Goal: Task Accomplishment & Management: Manage account settings

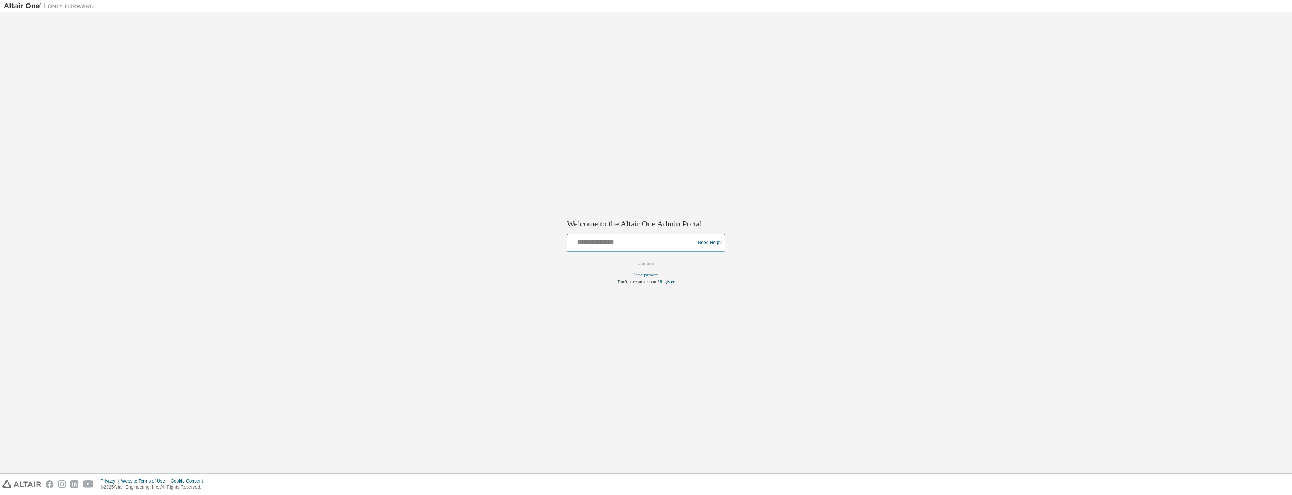
click at [646, 242] on input "text" at bounding box center [632, 241] width 124 height 11
click at [852, 178] on div "Welcome to the Altair One Admin Portal Need Help? Please make sure that you pro…" at bounding box center [646, 242] width 1284 height 453
click at [28, 8] on img at bounding box center [51, 6] width 94 height 8
click at [77, 6] on img at bounding box center [51, 6] width 94 height 8
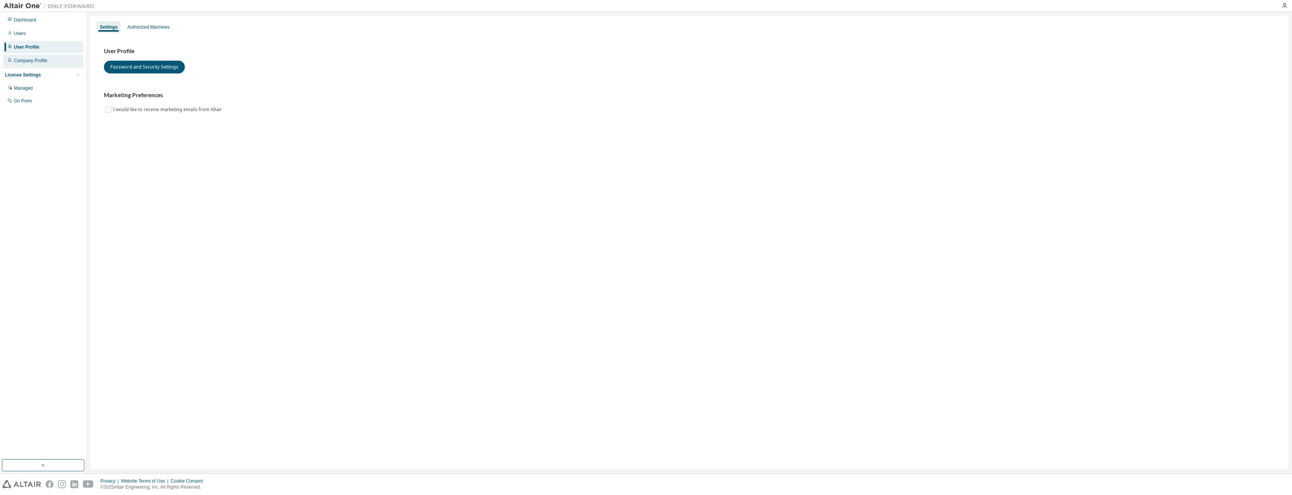
click at [34, 61] on div "Company Profile" at bounding box center [31, 61] width 34 height 6
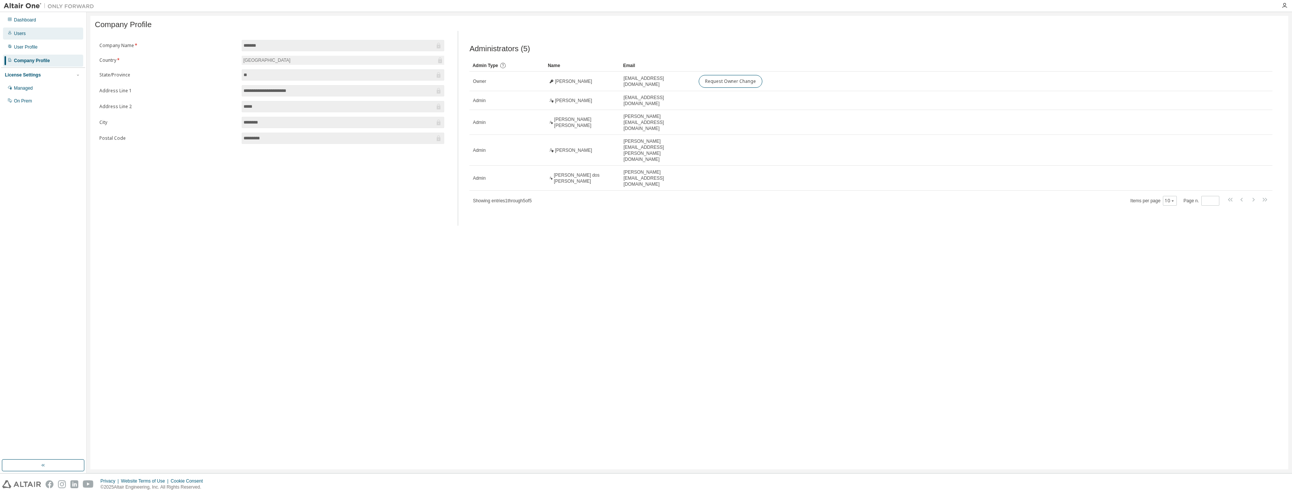
click at [24, 35] on div "Users" at bounding box center [20, 33] width 12 height 6
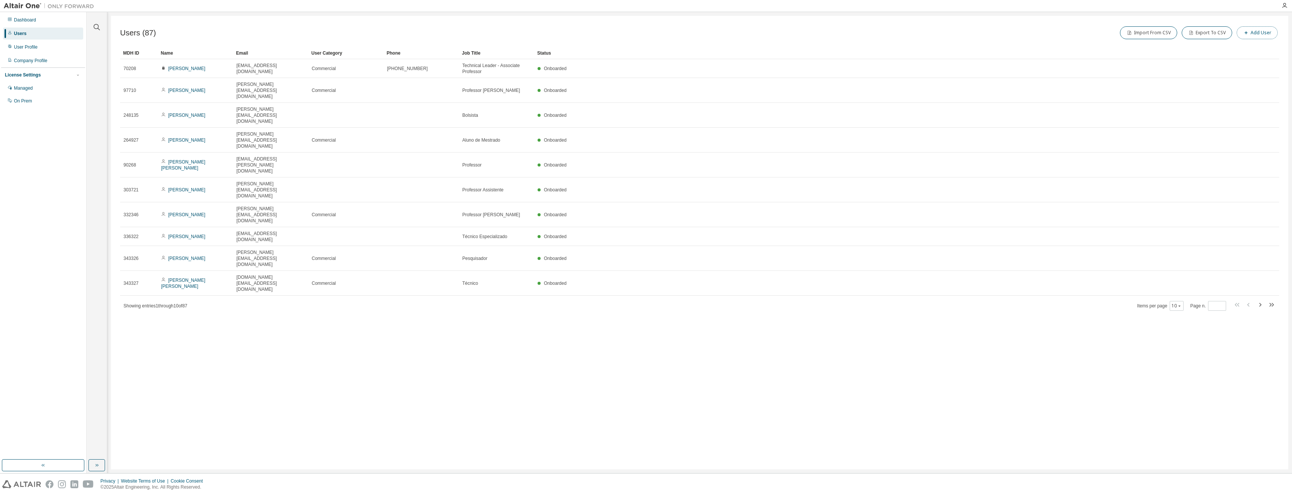
click at [1255, 28] on button "Add User" at bounding box center [1257, 32] width 41 height 13
click at [1205, 47] on input "text" at bounding box center [1238, 49] width 95 height 6
paste input "**********"
type input "**********"
click at [1198, 64] on input "text" at bounding box center [1238, 63] width 95 height 6
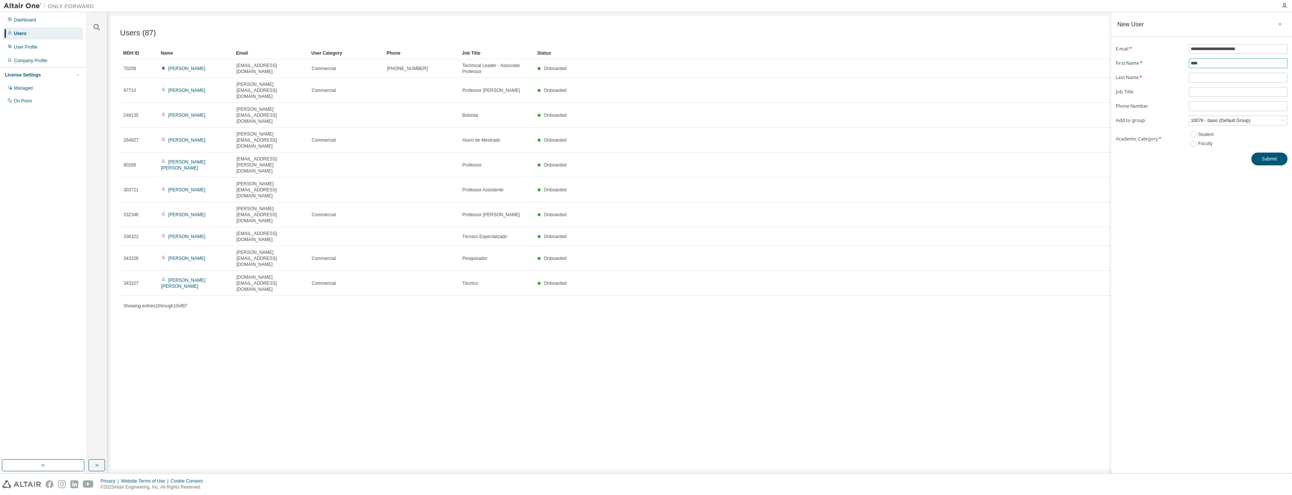
type input "****"
type input "*******"
type input "********"
click at [1210, 123] on div "10076 - basic (Default Group)" at bounding box center [1221, 120] width 62 height 8
click at [1222, 159] on li "722 - Alunos" at bounding box center [1238, 161] width 96 height 10
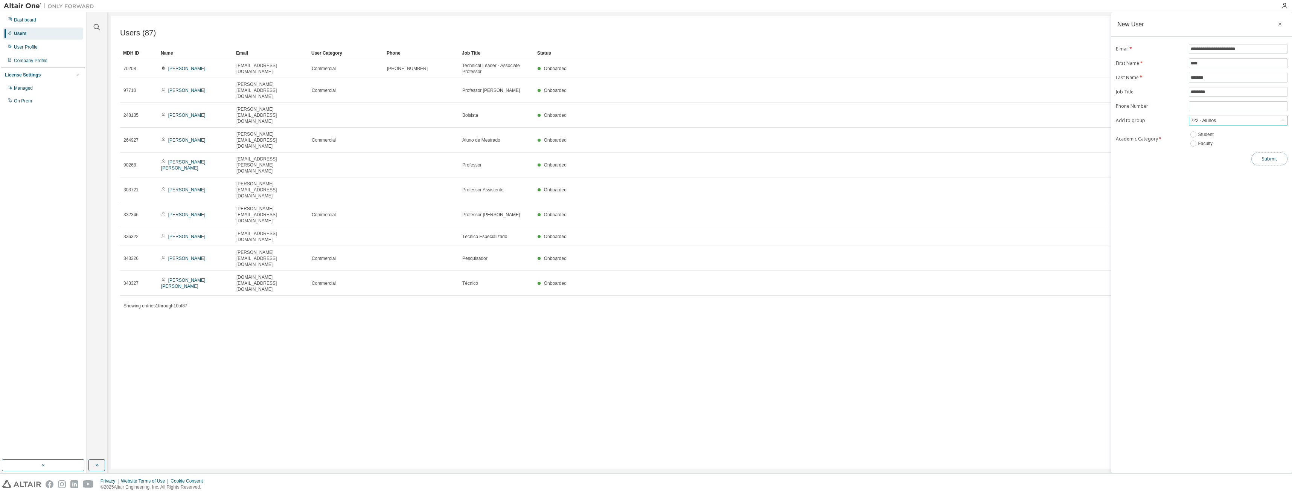
click at [1274, 164] on button "Submit" at bounding box center [1269, 158] width 36 height 13
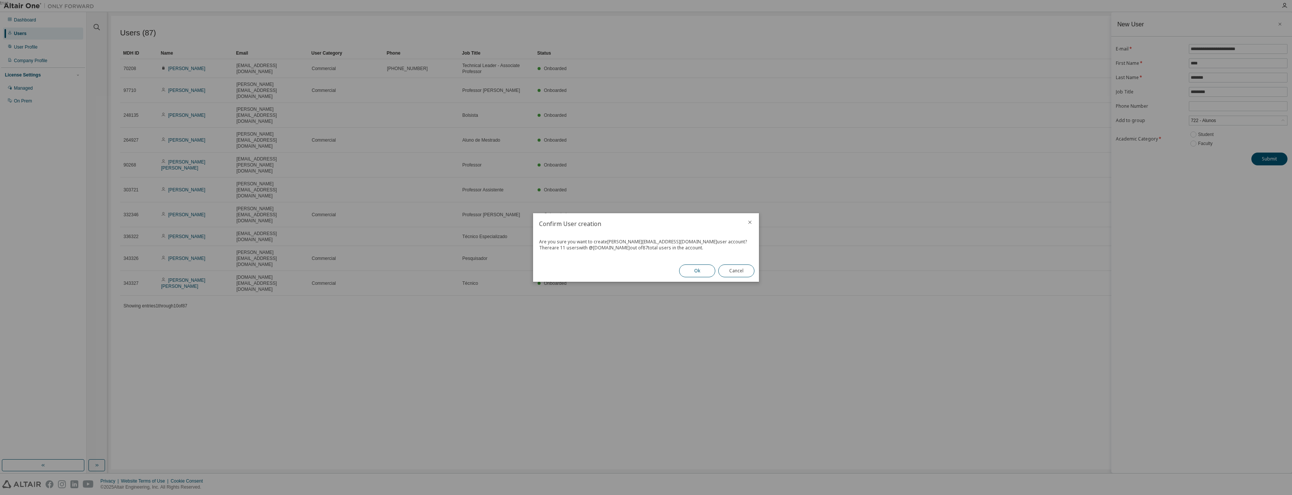
click at [698, 269] on button "Ok" at bounding box center [697, 270] width 36 height 13
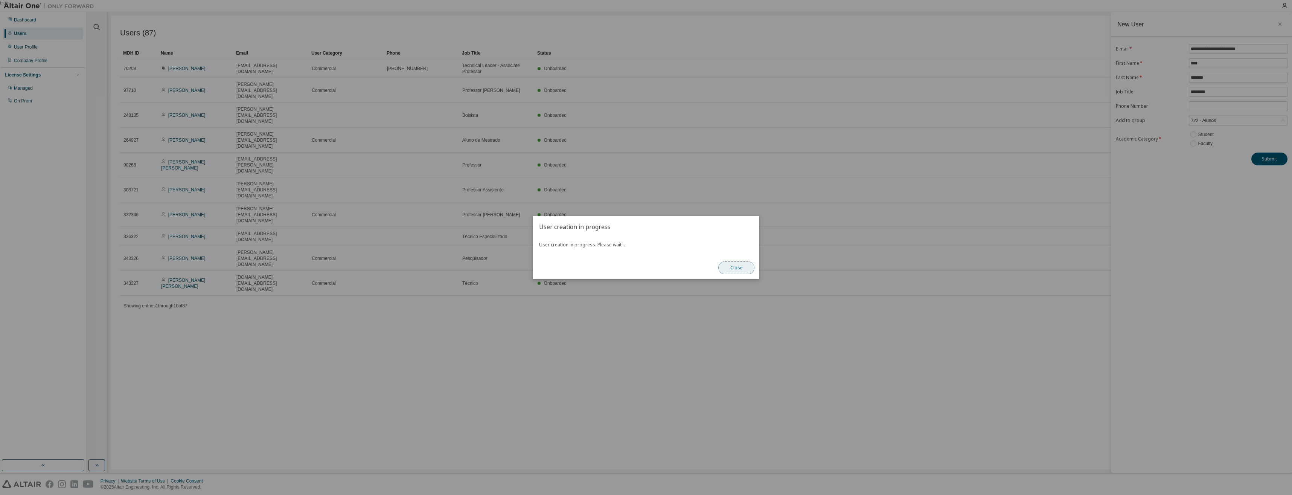
click at [736, 271] on button "Close" at bounding box center [736, 267] width 36 height 13
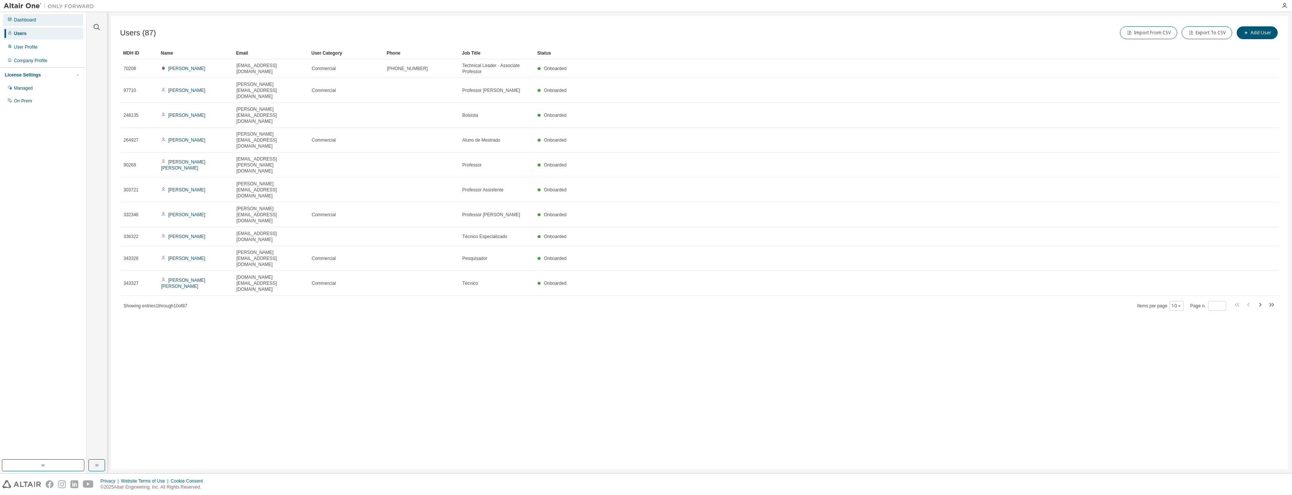
click at [39, 18] on div "Dashboard" at bounding box center [43, 20] width 80 height 12
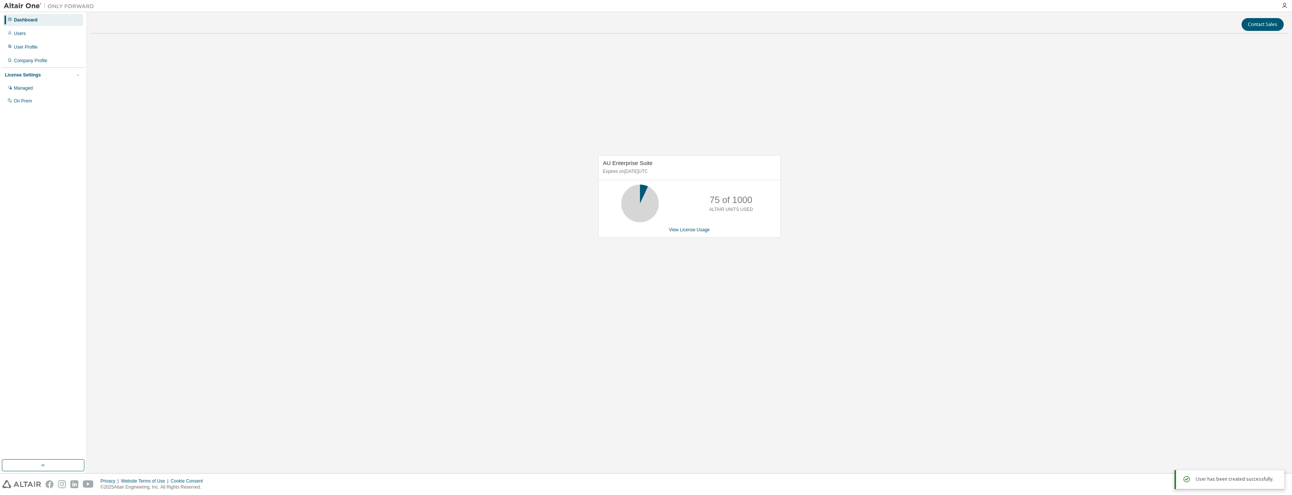
click at [50, 27] on div "Dashboard Users User Profile Company Profile License Settings Managed On Prem" at bounding box center [43, 60] width 84 height 94
click at [46, 34] on div "Users" at bounding box center [43, 33] width 80 height 12
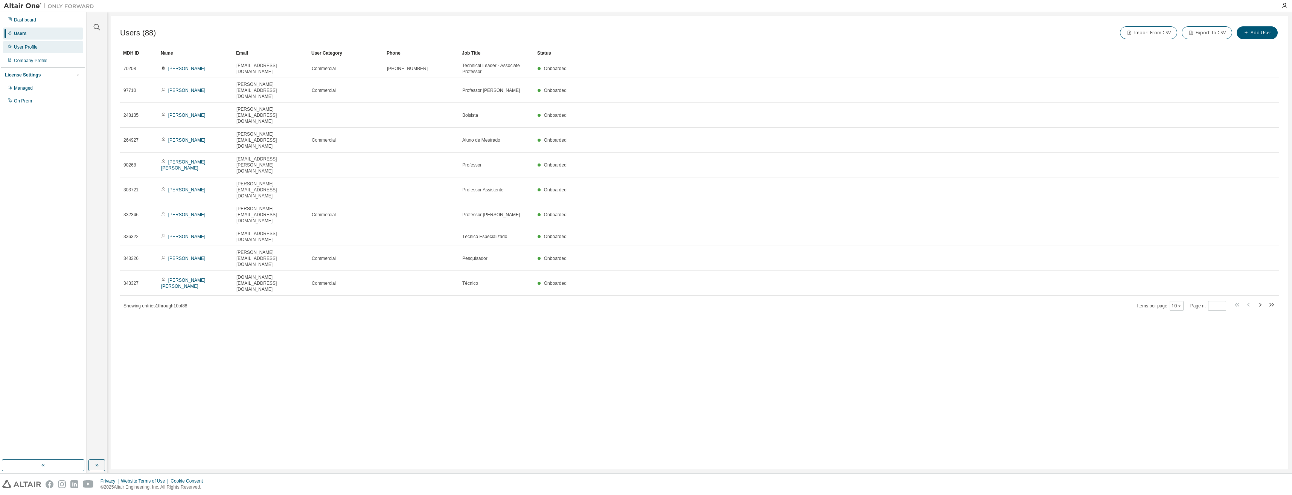
click at [55, 47] on div "User Profile" at bounding box center [43, 47] width 80 height 12
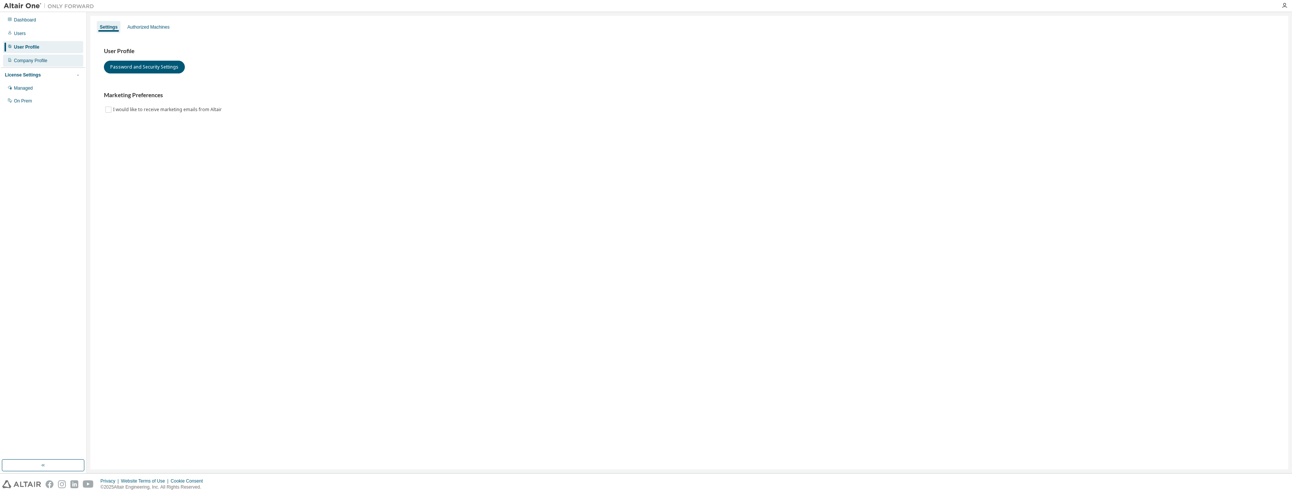
click at [54, 59] on div "Company Profile" at bounding box center [43, 61] width 80 height 12
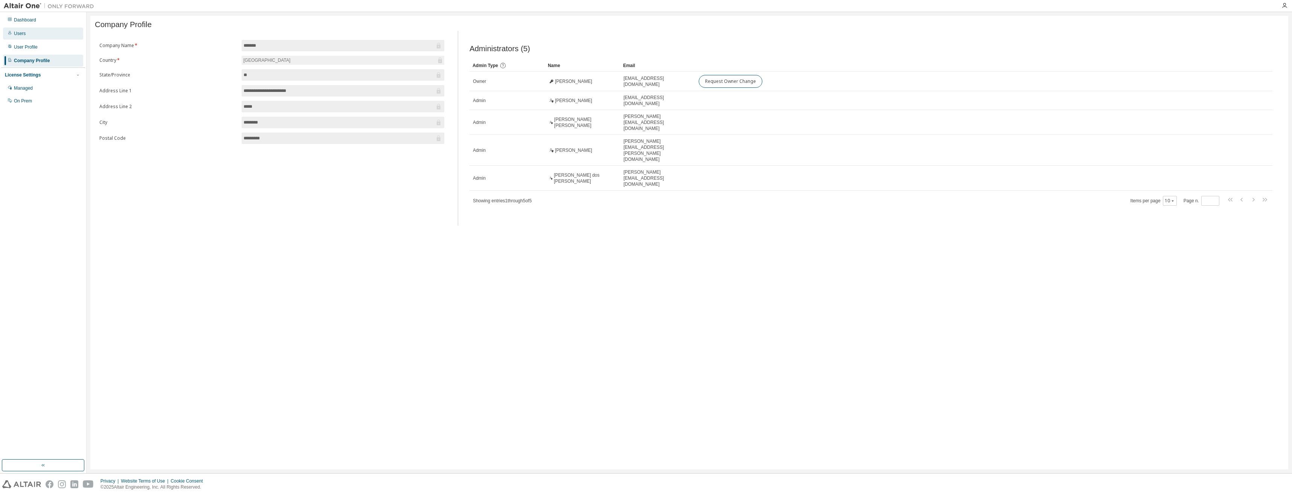
click at [45, 37] on div "Users" at bounding box center [43, 33] width 80 height 12
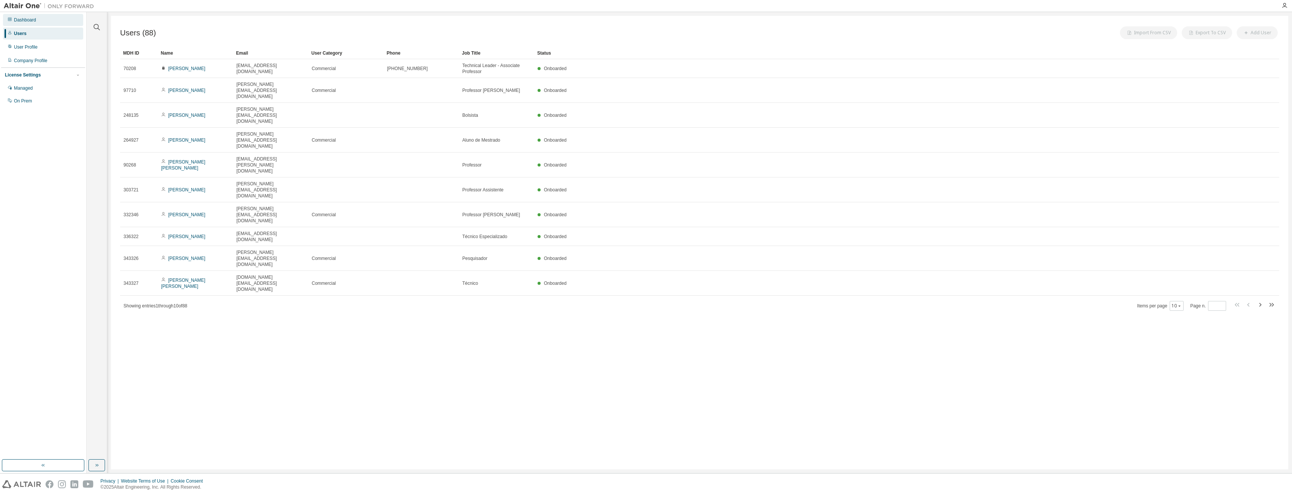
click at [47, 25] on div "Dashboard" at bounding box center [43, 20] width 80 height 12
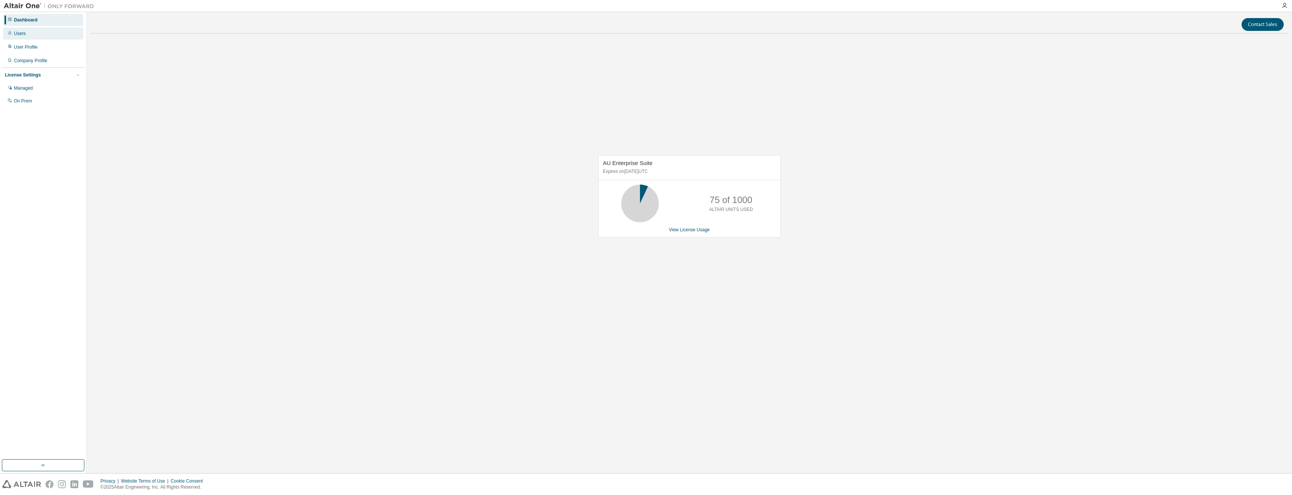
click at [43, 35] on div "Users" at bounding box center [43, 33] width 80 height 12
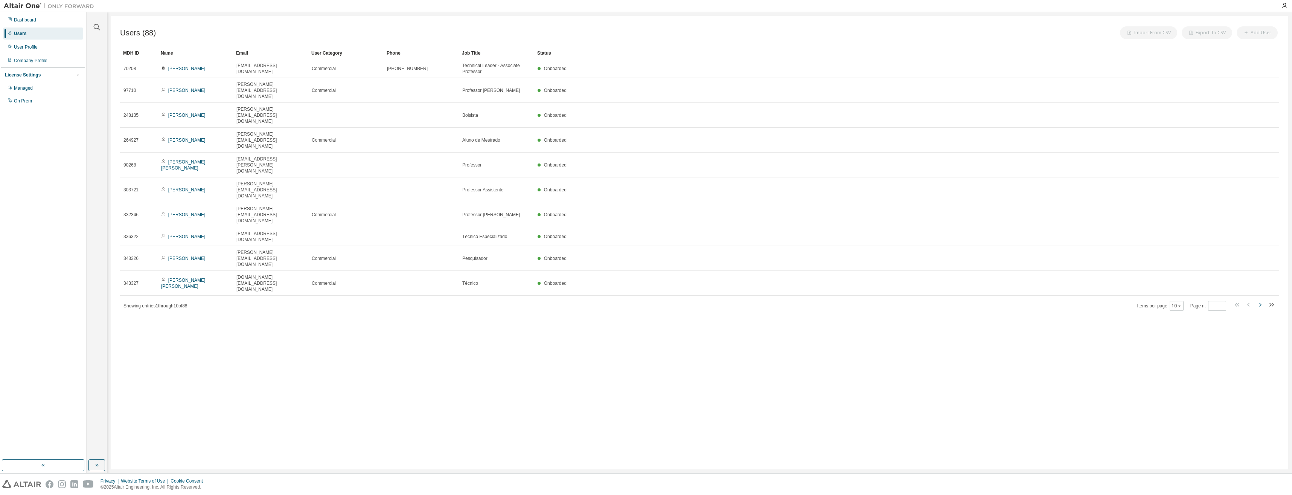
click at [1260, 300] on icon "button" at bounding box center [1259, 304] width 9 height 9
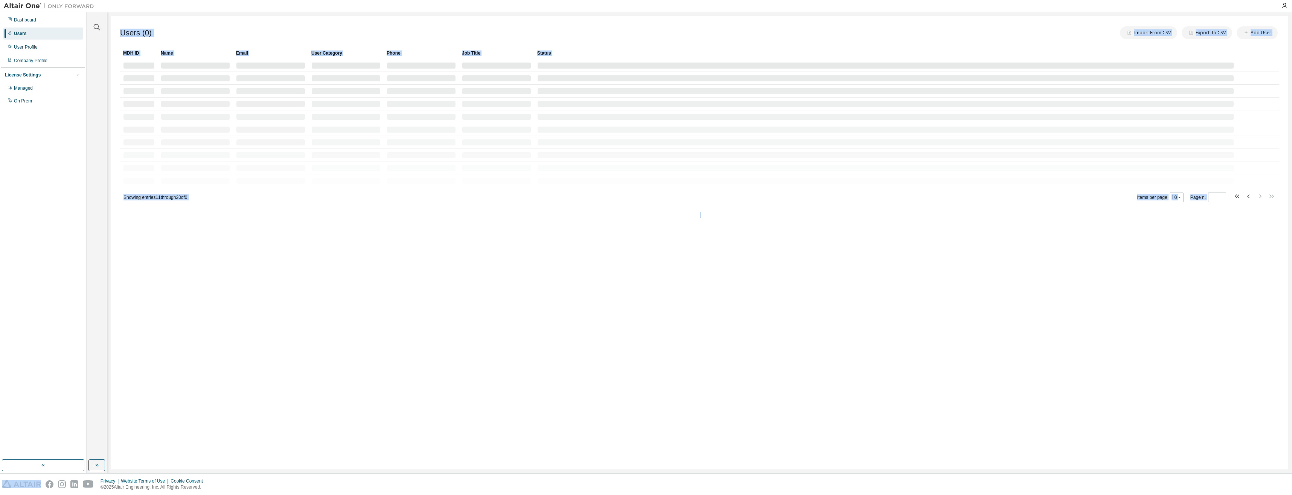
click at [1260, 205] on div "Users (0) Import From CSV Export To CSV Add User Clear Load Save Save As Field …" at bounding box center [699, 242] width 1177 height 453
click at [1259, 196] on icon "button" at bounding box center [1259, 196] width 9 height 9
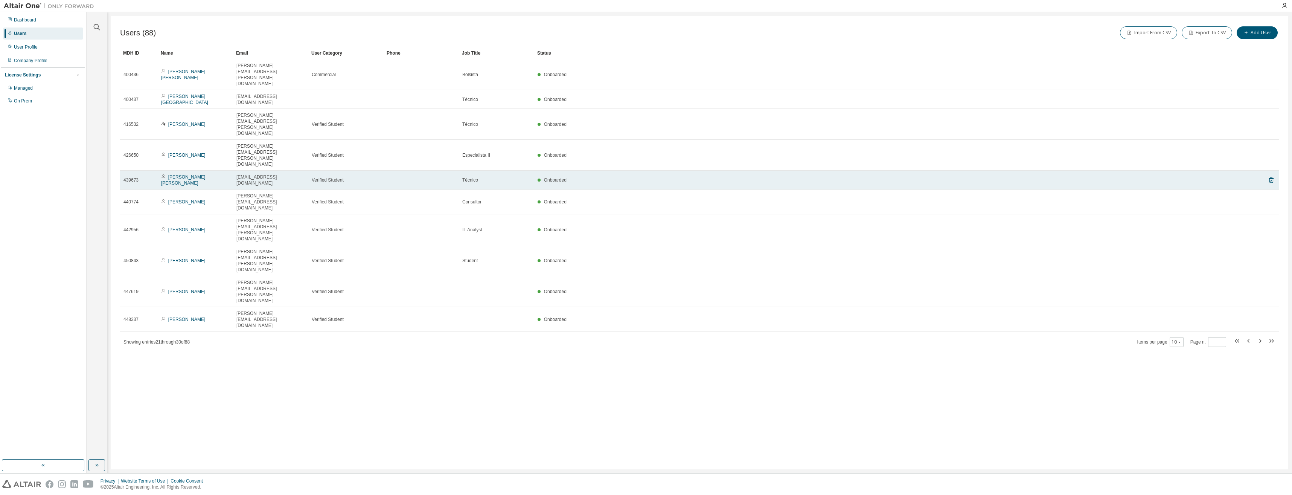
click at [227, 174] on div "Diego Vieira Barini" at bounding box center [195, 180] width 69 height 12
click at [198, 174] on link "Diego Vieira Barini" at bounding box center [183, 179] width 44 height 11
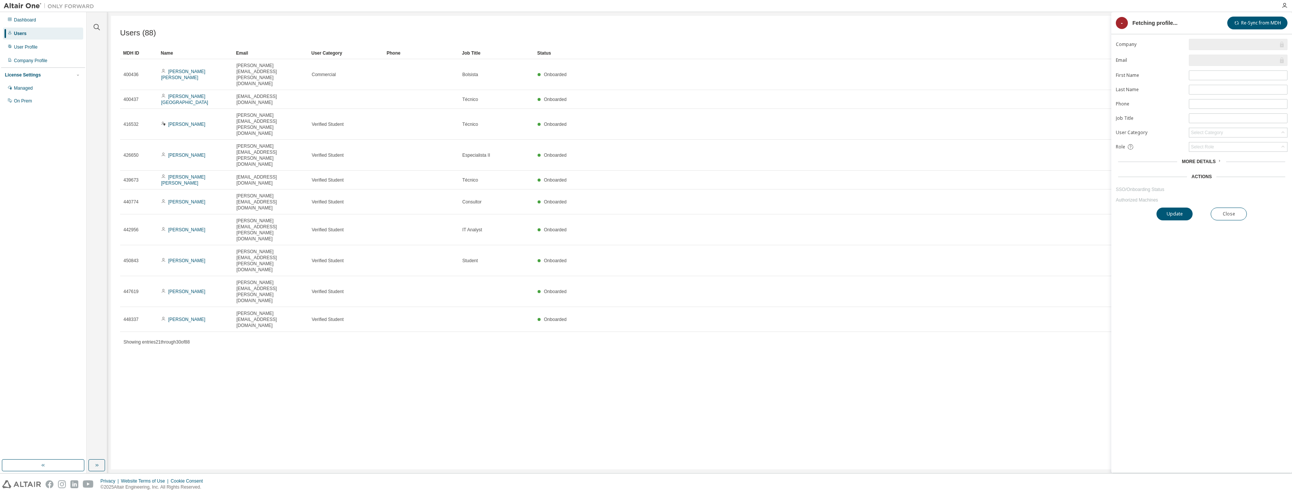
type input "*"
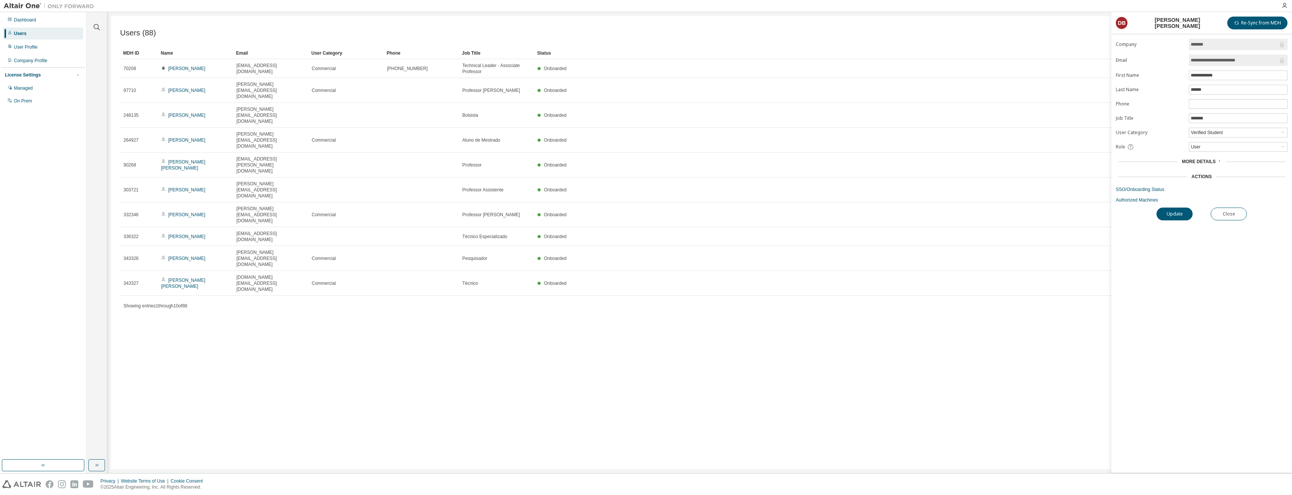
click at [1202, 167] on form "**********" at bounding box center [1202, 121] width 172 height 164
click at [1205, 163] on span "More Details" at bounding box center [1199, 161] width 34 height 5
click at [1207, 225] on div "Actions" at bounding box center [1201, 224] width 20 height 6
click at [1151, 235] on link "SSO/Onboarding Status" at bounding box center [1202, 237] width 172 height 6
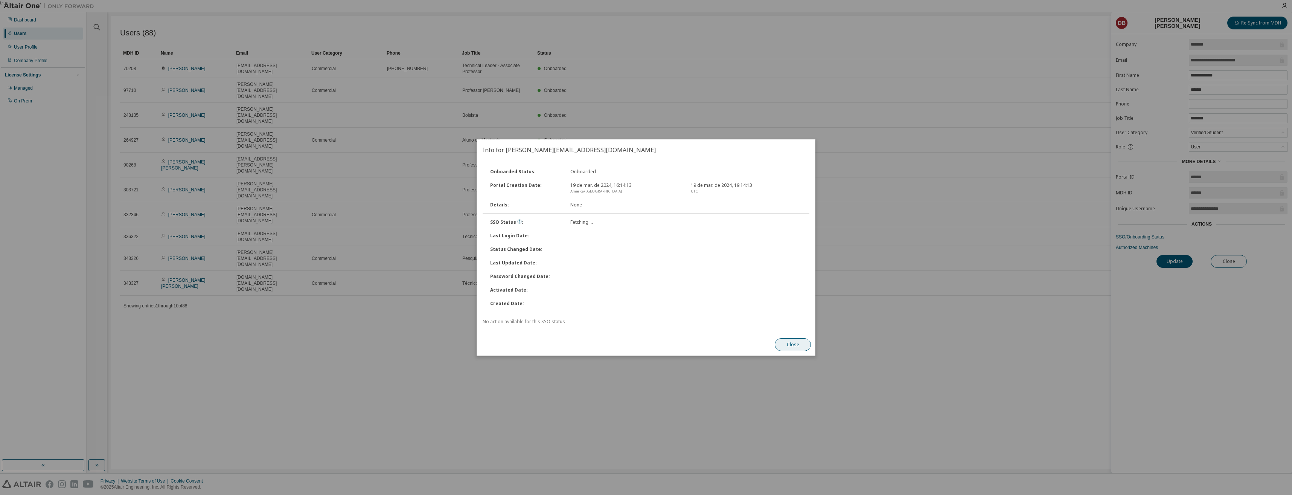
click at [794, 343] on button "Close" at bounding box center [793, 344] width 36 height 13
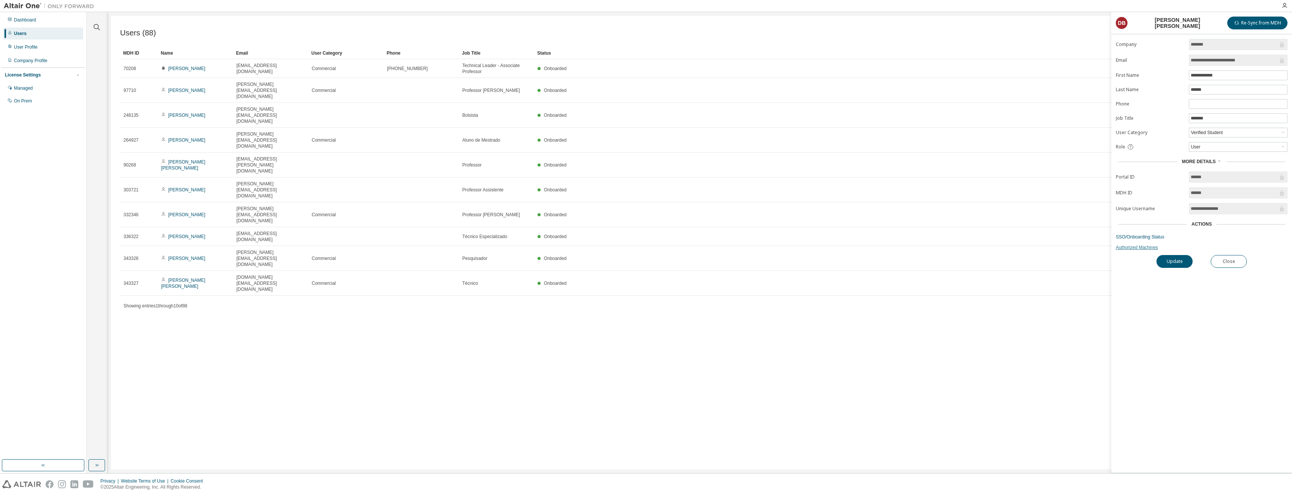
click at [1127, 250] on link "Authorized Machines" at bounding box center [1202, 247] width 172 height 6
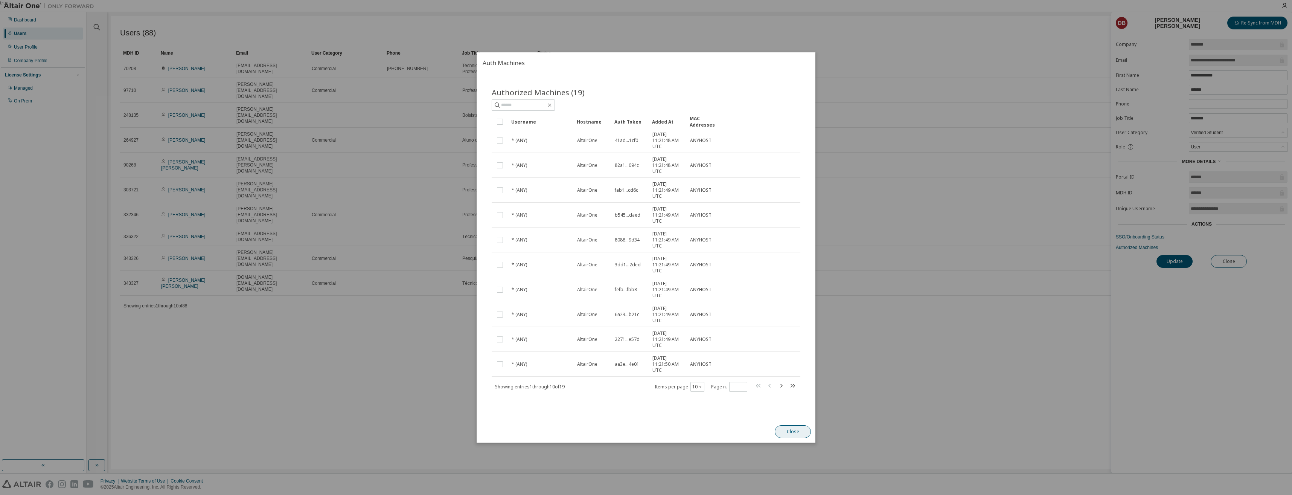
click at [791, 432] on button "Close" at bounding box center [793, 431] width 36 height 13
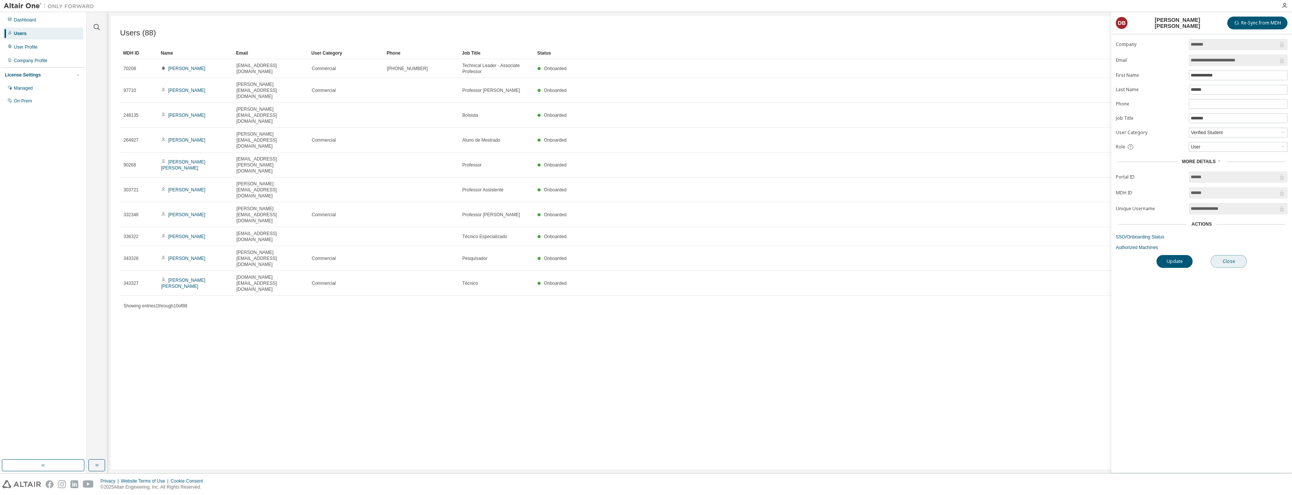
click at [1232, 264] on button "Close" at bounding box center [1229, 261] width 36 height 13
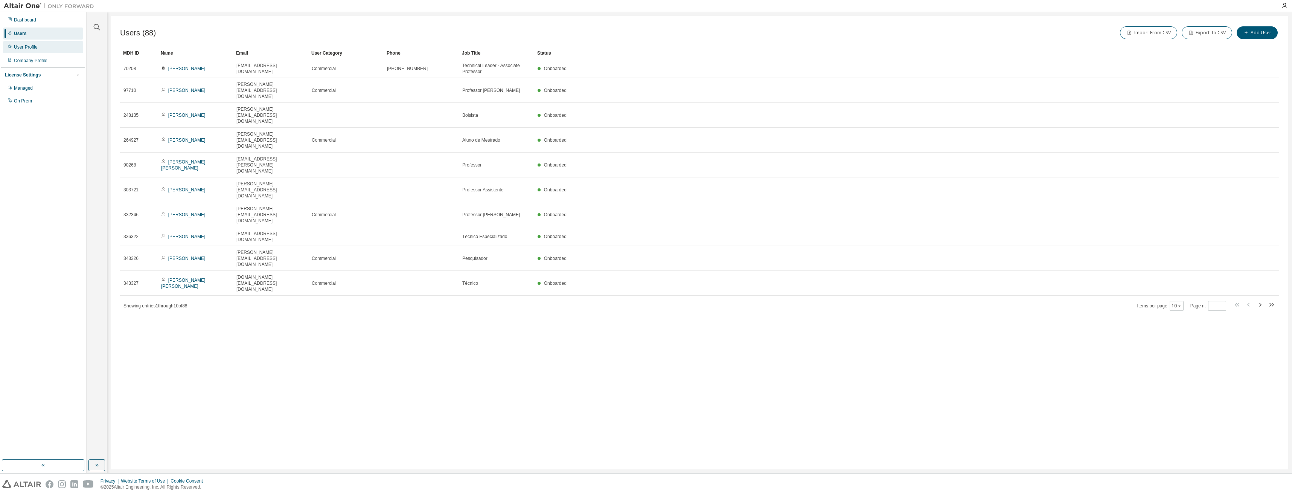
click at [27, 49] on div "User Profile" at bounding box center [26, 47] width 24 height 6
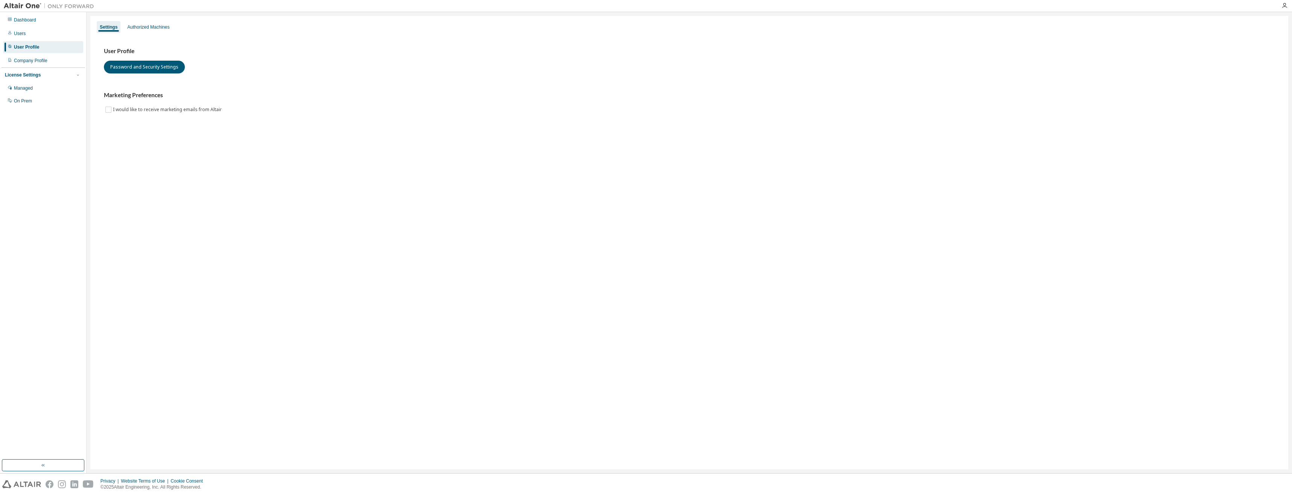
click at [145, 34] on div "User Profile Password and Security Settings Marketing Preferences I would like …" at bounding box center [689, 85] width 1189 height 103
click at [146, 26] on div "Authorized Machines" at bounding box center [148, 27] width 42 height 6
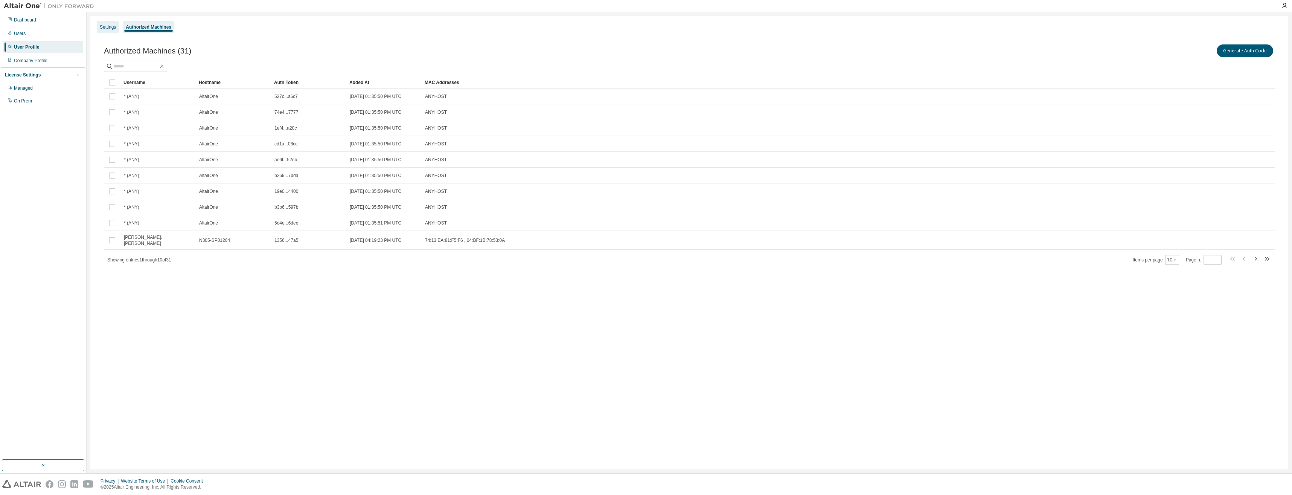
click at [114, 29] on div "Settings" at bounding box center [108, 27] width 16 height 6
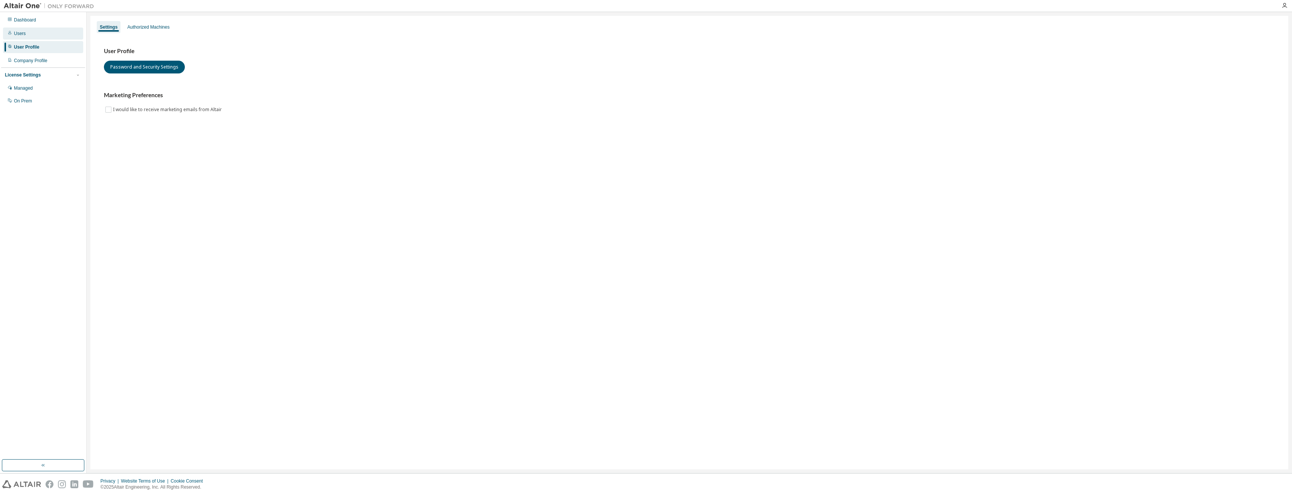
click at [47, 32] on div "Users" at bounding box center [43, 33] width 80 height 12
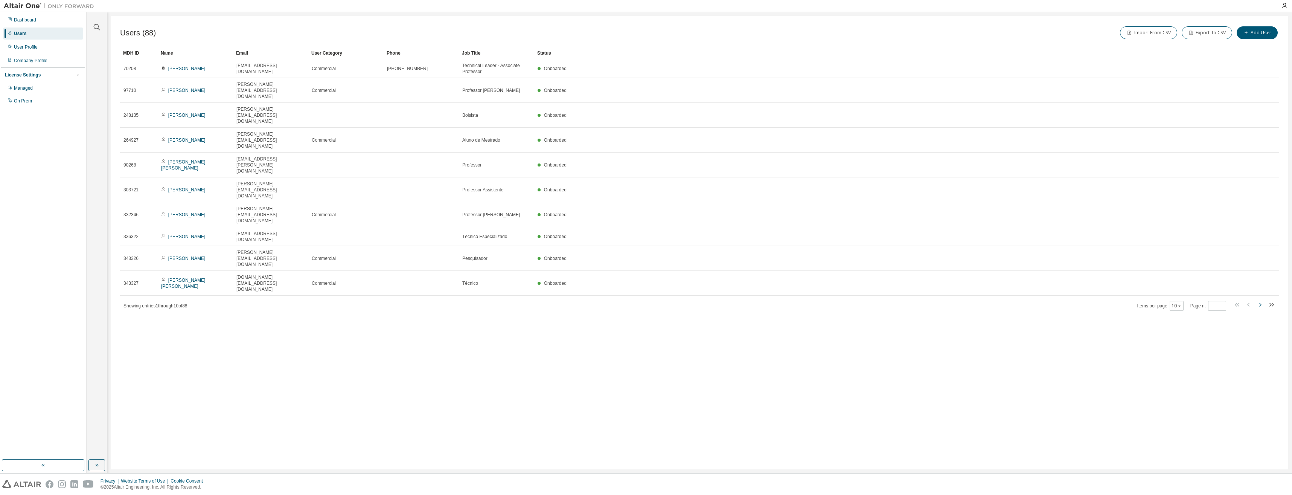
click at [1262, 300] on icon "button" at bounding box center [1259, 304] width 9 height 9
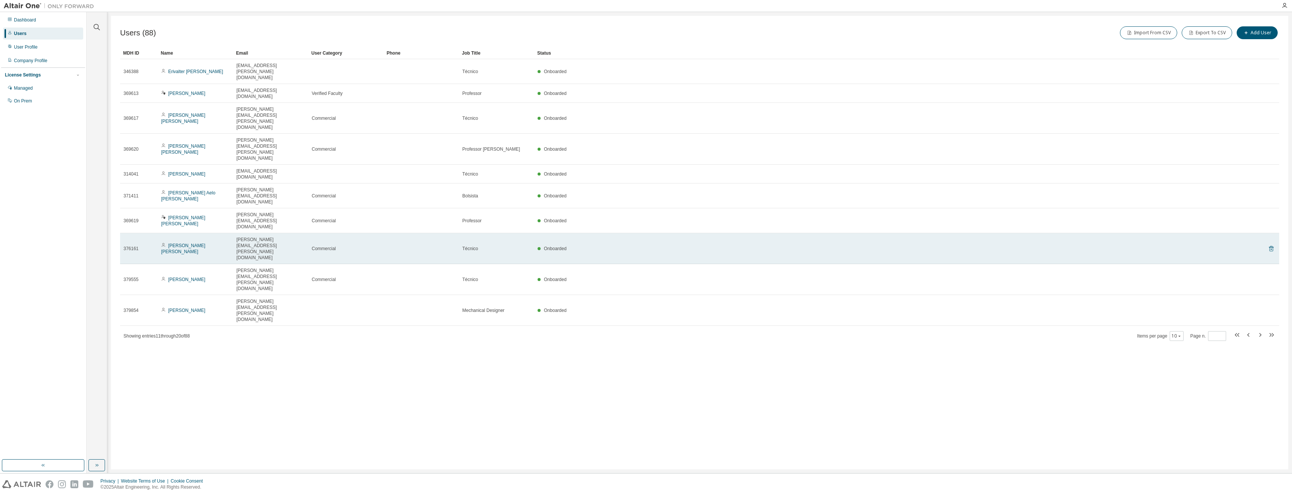
click at [1274, 244] on icon at bounding box center [1271, 248] width 7 height 9
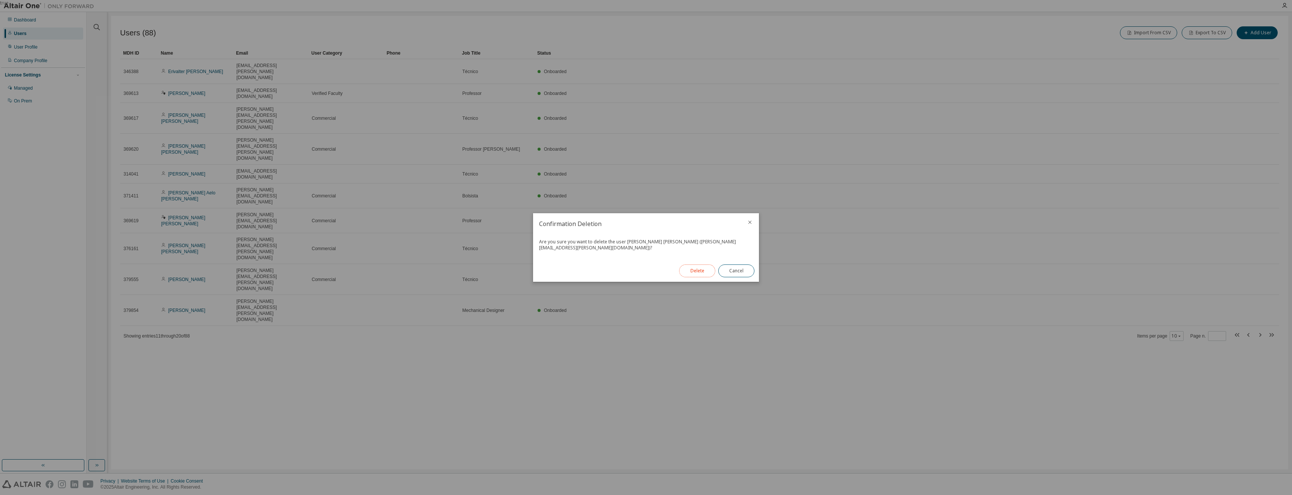
click at [693, 268] on button "Delete" at bounding box center [697, 270] width 36 height 13
click at [748, 273] on button "Close" at bounding box center [736, 267] width 36 height 13
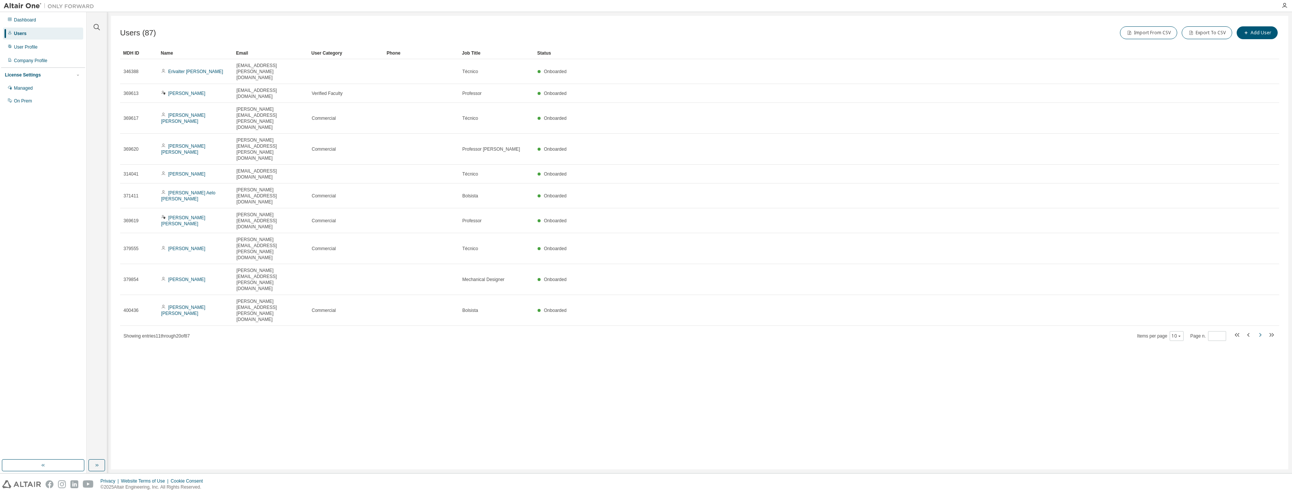
click at [1258, 330] on icon "button" at bounding box center [1259, 334] width 9 height 9
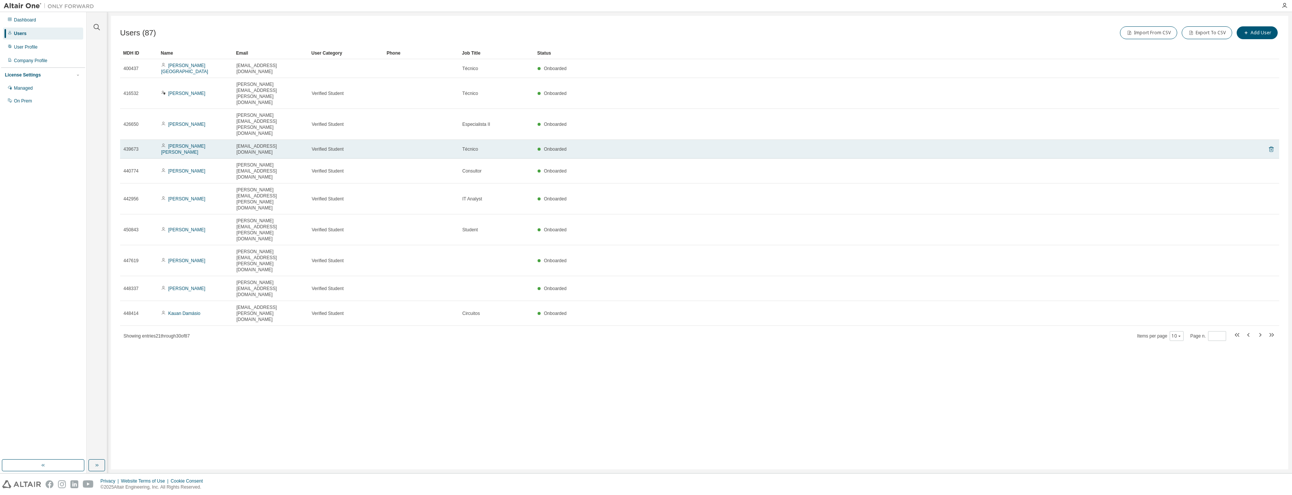
click at [1274, 145] on icon at bounding box center [1271, 149] width 7 height 9
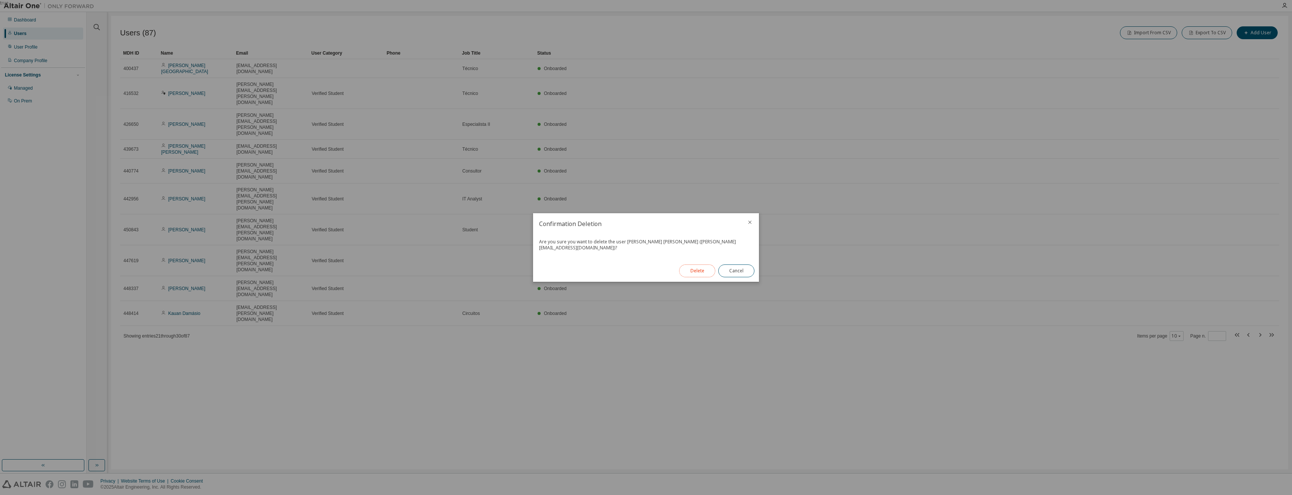
click at [687, 269] on button "Delete" at bounding box center [697, 270] width 36 height 13
click at [733, 267] on button "Close" at bounding box center [736, 267] width 36 height 13
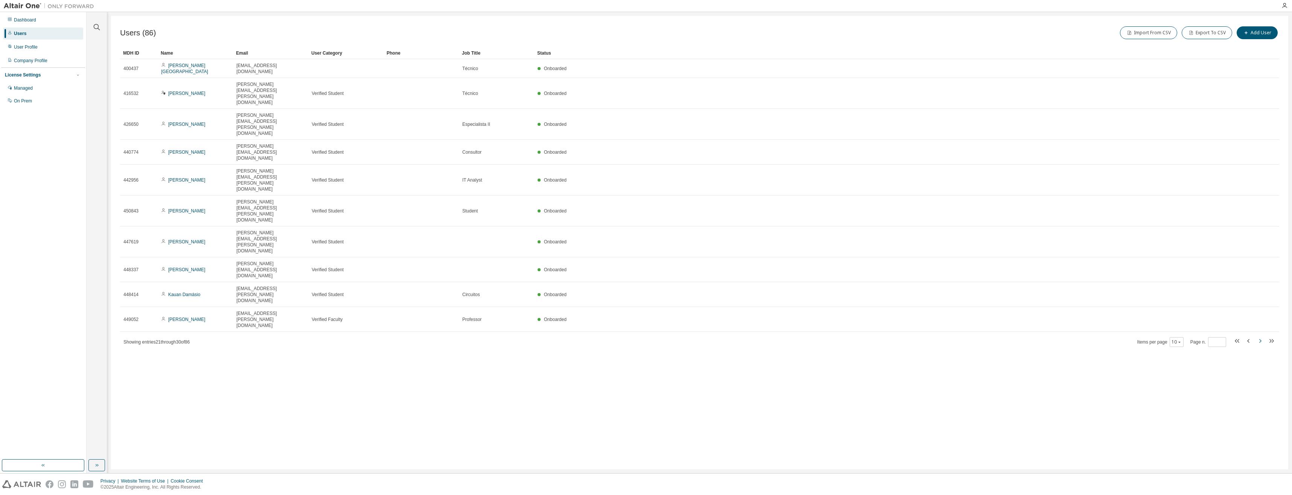
click at [1259, 336] on icon "button" at bounding box center [1259, 340] width 9 height 9
click at [1259, 312] on icon "button" at bounding box center [1259, 316] width 9 height 9
type input "*"
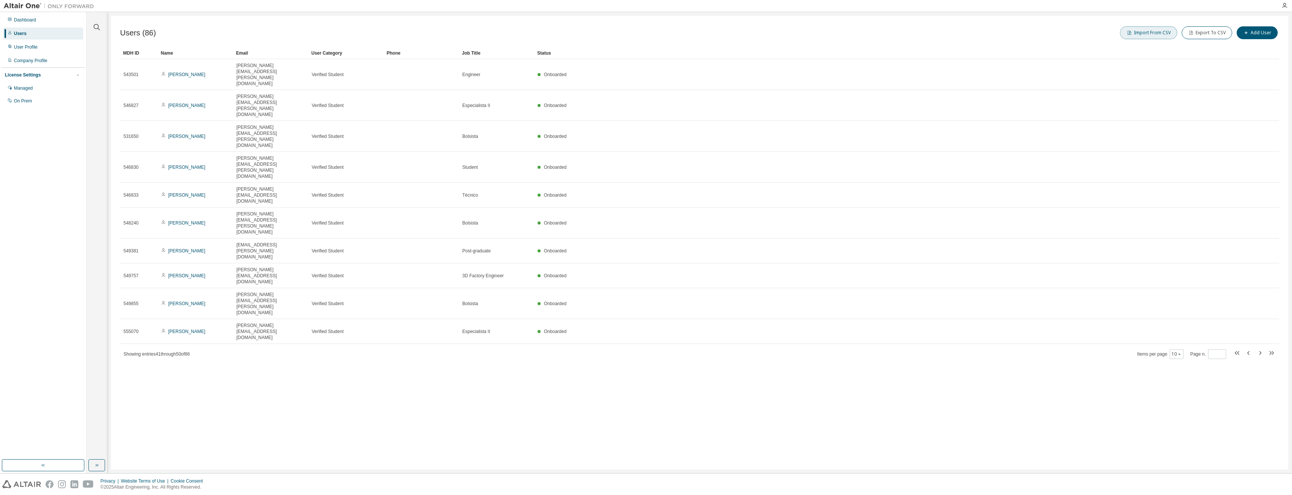
click at [1166, 34] on button "Import From CSV" at bounding box center [1148, 32] width 57 height 13
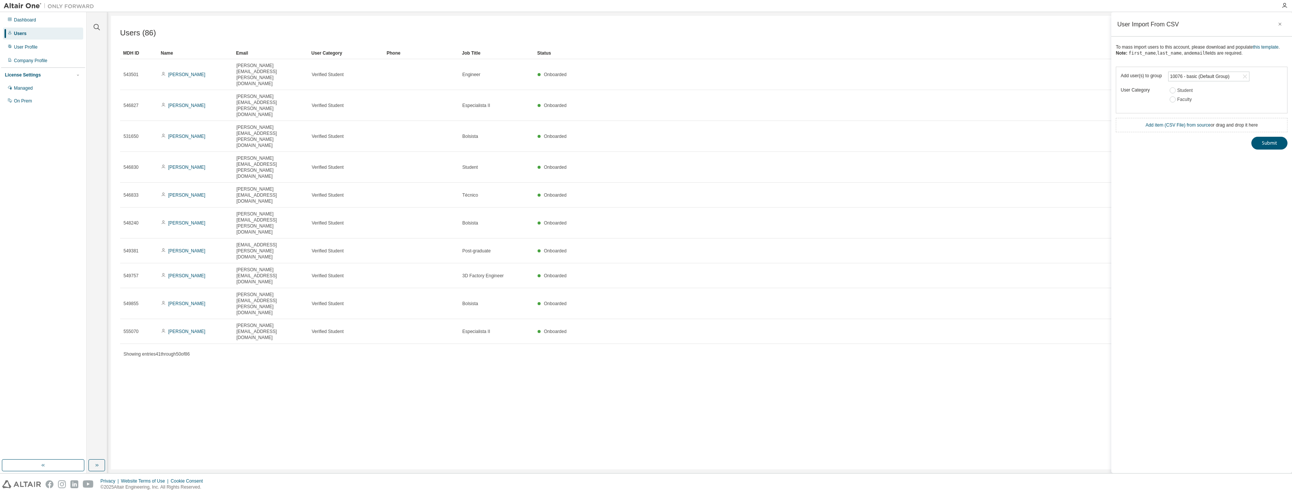
click at [1031, 30] on div "Import From CSV Export To CSV Add User" at bounding box center [990, 33] width 580 height 16
click at [1278, 23] on icon "button" at bounding box center [1279, 24] width 5 height 6
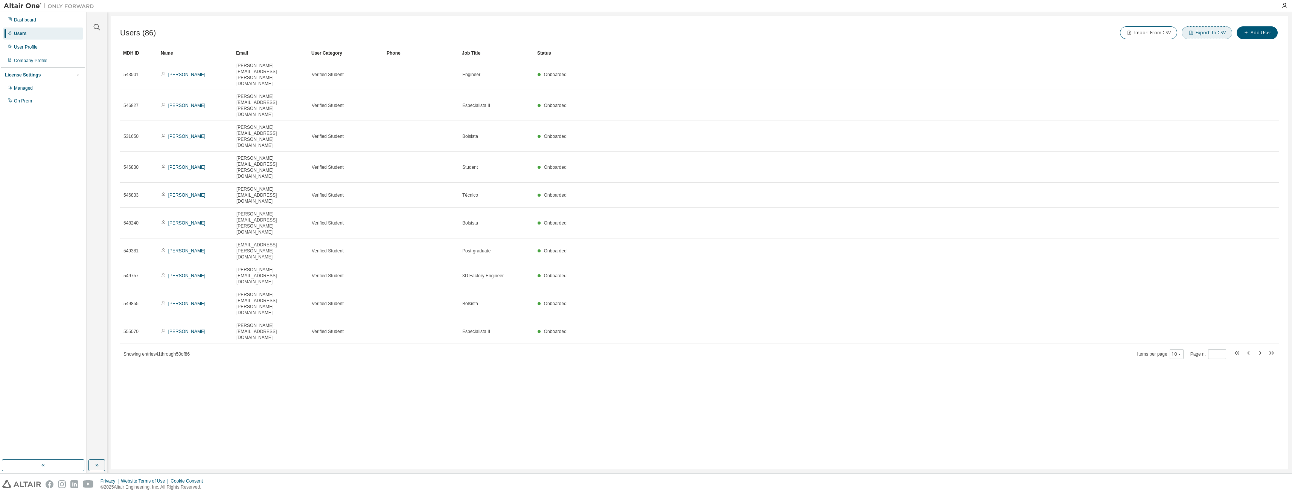
click at [1222, 34] on button "Export To CSV" at bounding box center [1207, 32] width 50 height 13
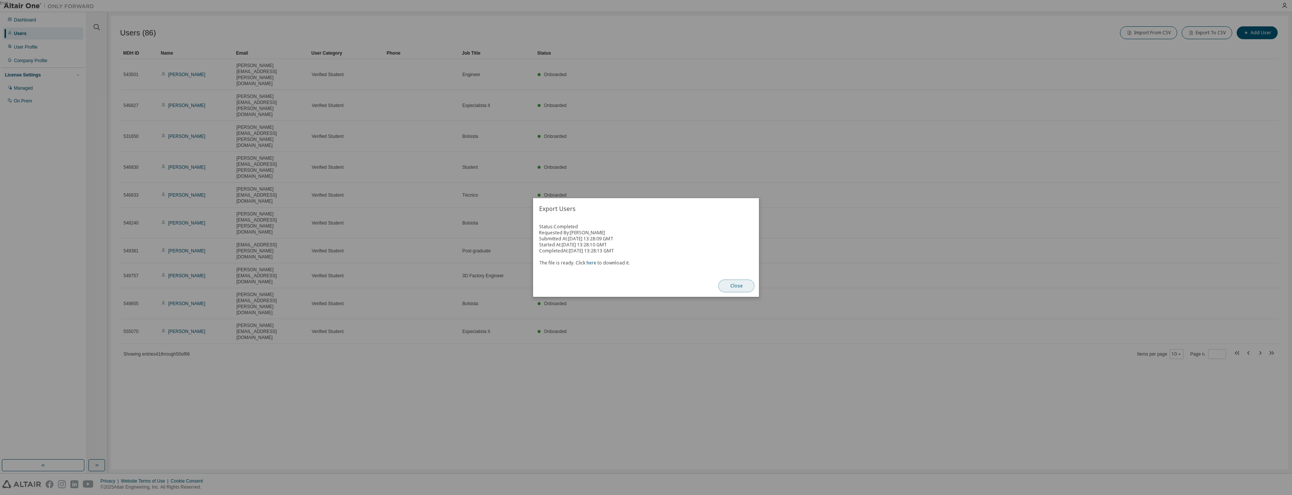
click at [729, 290] on button "Close" at bounding box center [736, 285] width 36 height 13
click at [743, 286] on button "Close" at bounding box center [736, 285] width 36 height 13
click at [596, 262] on div "The file is ready. Click here to download it." at bounding box center [646, 260] width 214 height 12
click at [595, 262] on div "The file is ready. Click here to download it." at bounding box center [646, 260] width 214 height 12
click at [587, 264] on link "here" at bounding box center [592, 262] width 10 height 6
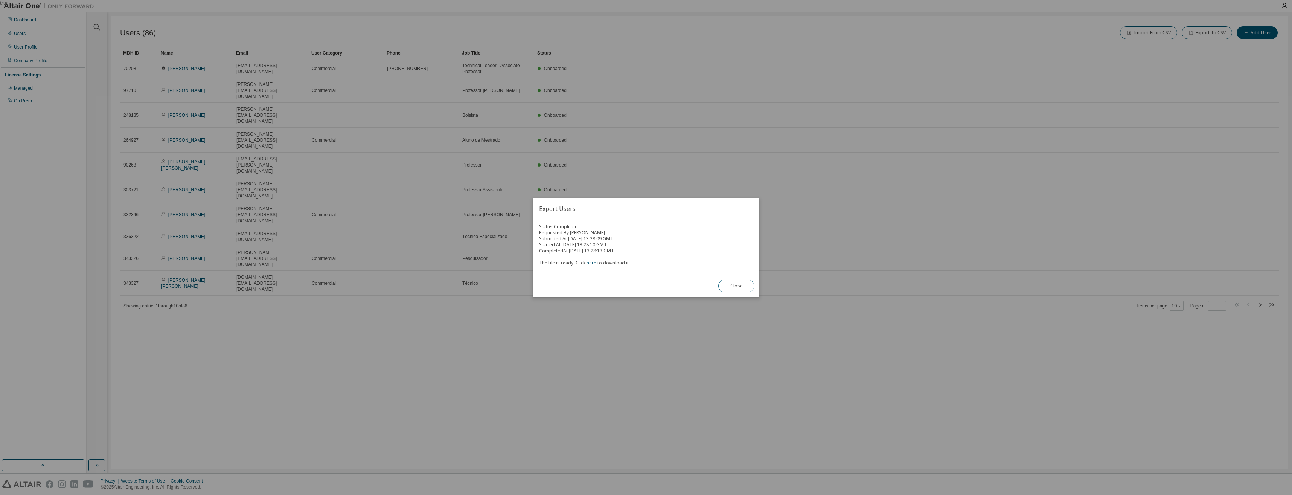
click at [753, 222] on div "Status: Completed Requested By: [PERSON_NAME] Submitted At: [DATE] 13:28:09 GMT…" at bounding box center [646, 247] width 226 height 56
click at [591, 262] on link "here" at bounding box center [592, 262] width 10 height 6
click at [737, 287] on button "Close" at bounding box center [736, 285] width 36 height 13
